Goal: Task Accomplishment & Management: Complete application form

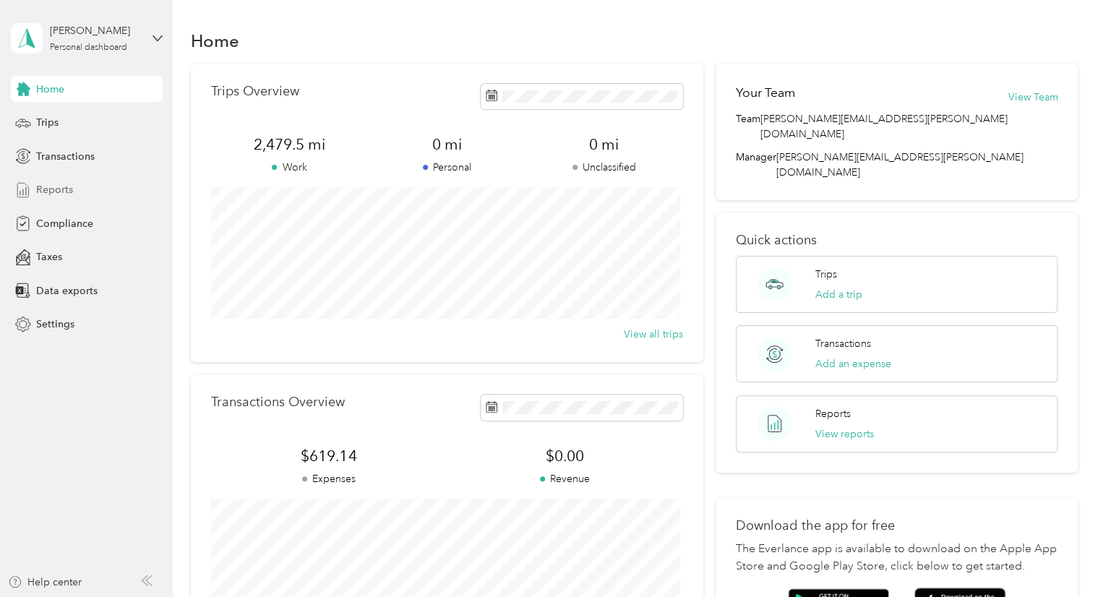
click at [54, 194] on span "Reports" at bounding box center [54, 189] width 37 height 15
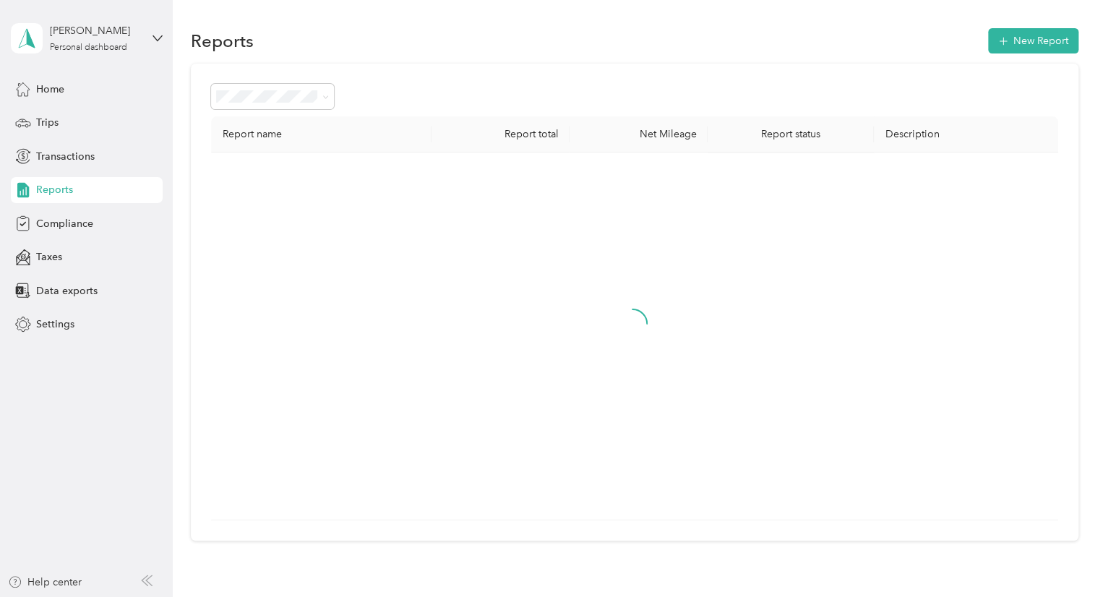
click at [55, 183] on span "Reports" at bounding box center [54, 189] width 37 height 15
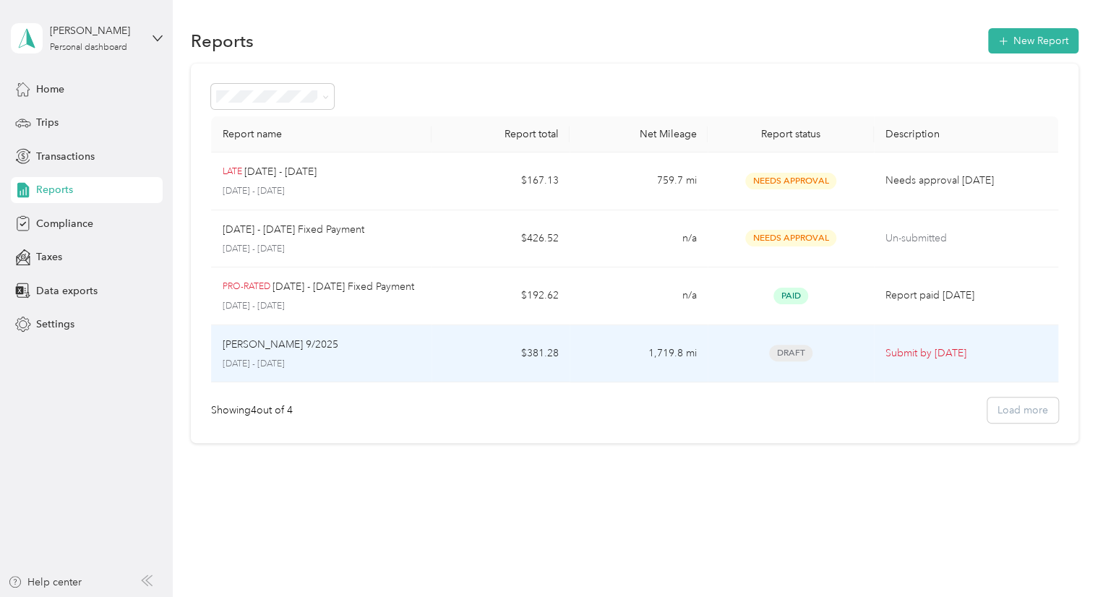
click at [267, 345] on p "[PERSON_NAME] 9/2025" at bounding box center [281, 345] width 116 height 16
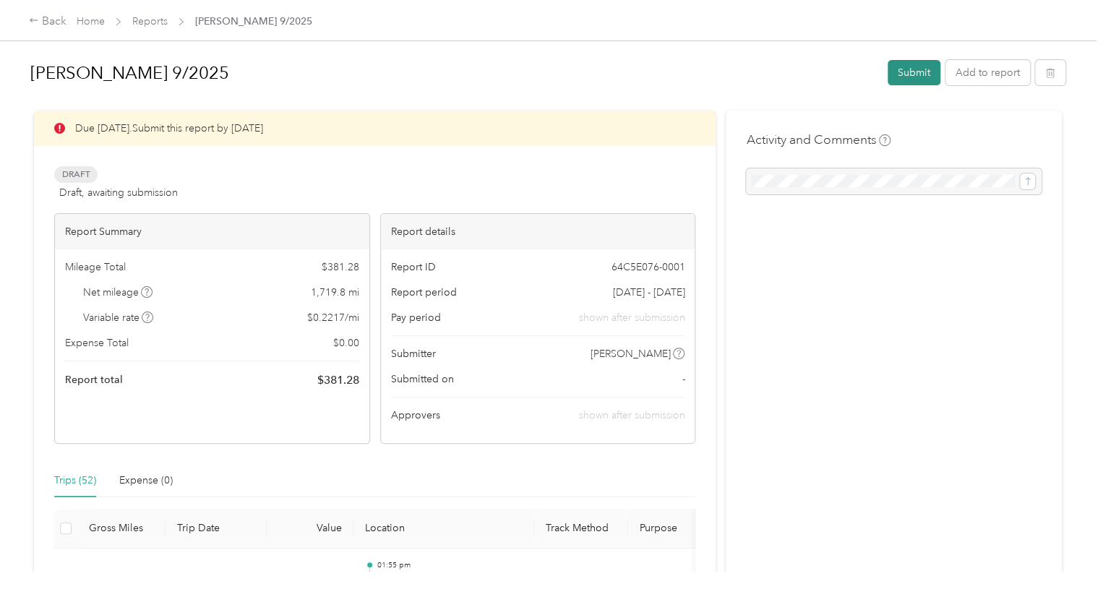
click at [920, 76] on button "Submit" at bounding box center [914, 72] width 53 height 25
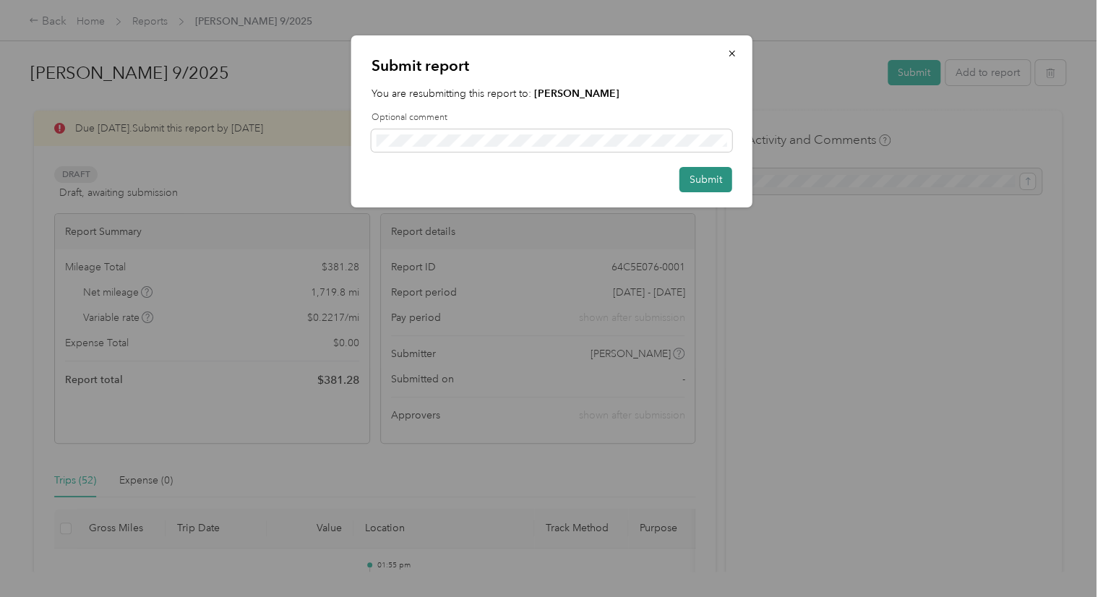
click at [687, 174] on button "Submit" at bounding box center [706, 179] width 53 height 25
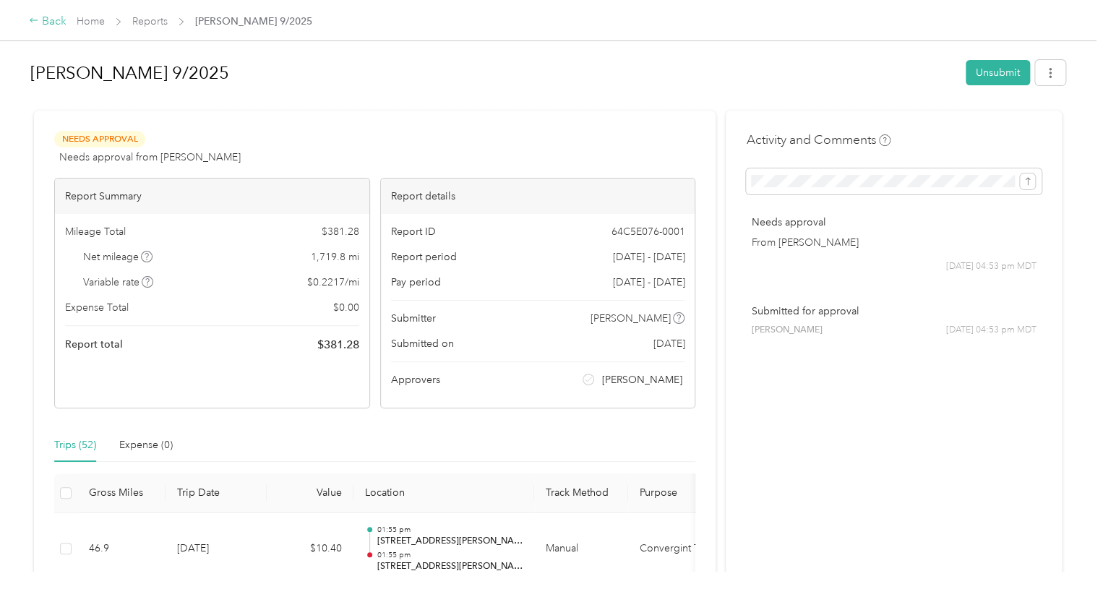
click at [54, 16] on div "Back" at bounding box center [48, 21] width 38 height 17
